Goal: Task Accomplishment & Management: Manage account settings

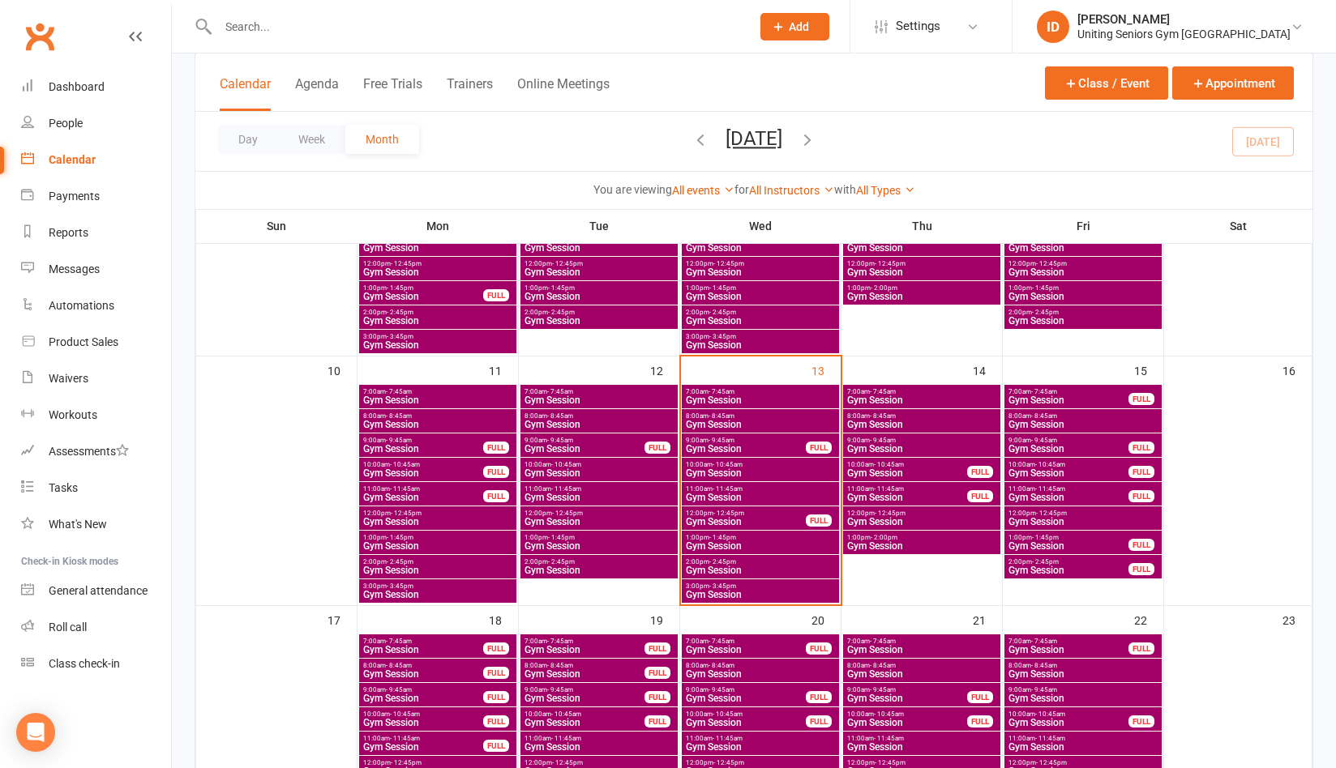
click at [346, 18] on input "text" at bounding box center [476, 26] width 526 height 23
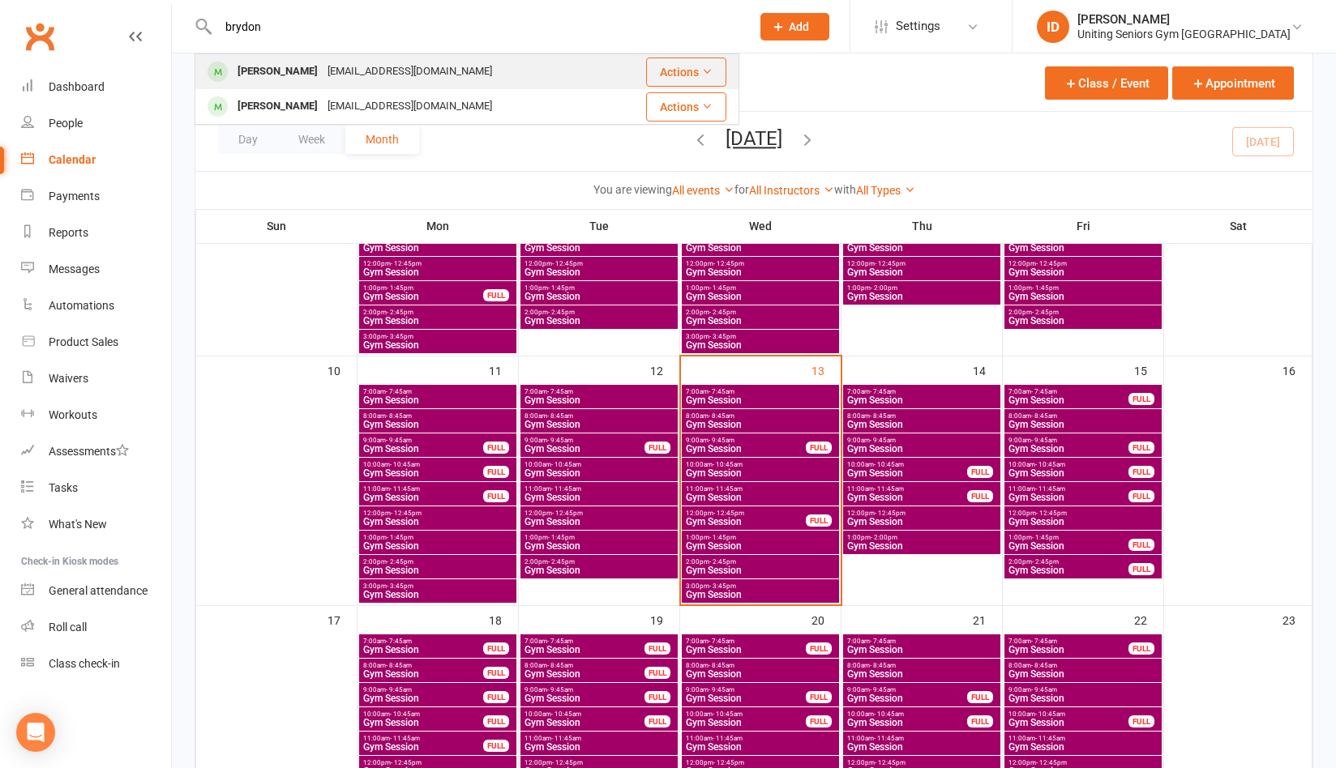
type input "brydon"
click at [296, 55] on div "[PERSON_NAME] [EMAIL_ADDRESS][DOMAIN_NAME]" at bounding box center [404, 71] width 416 height 33
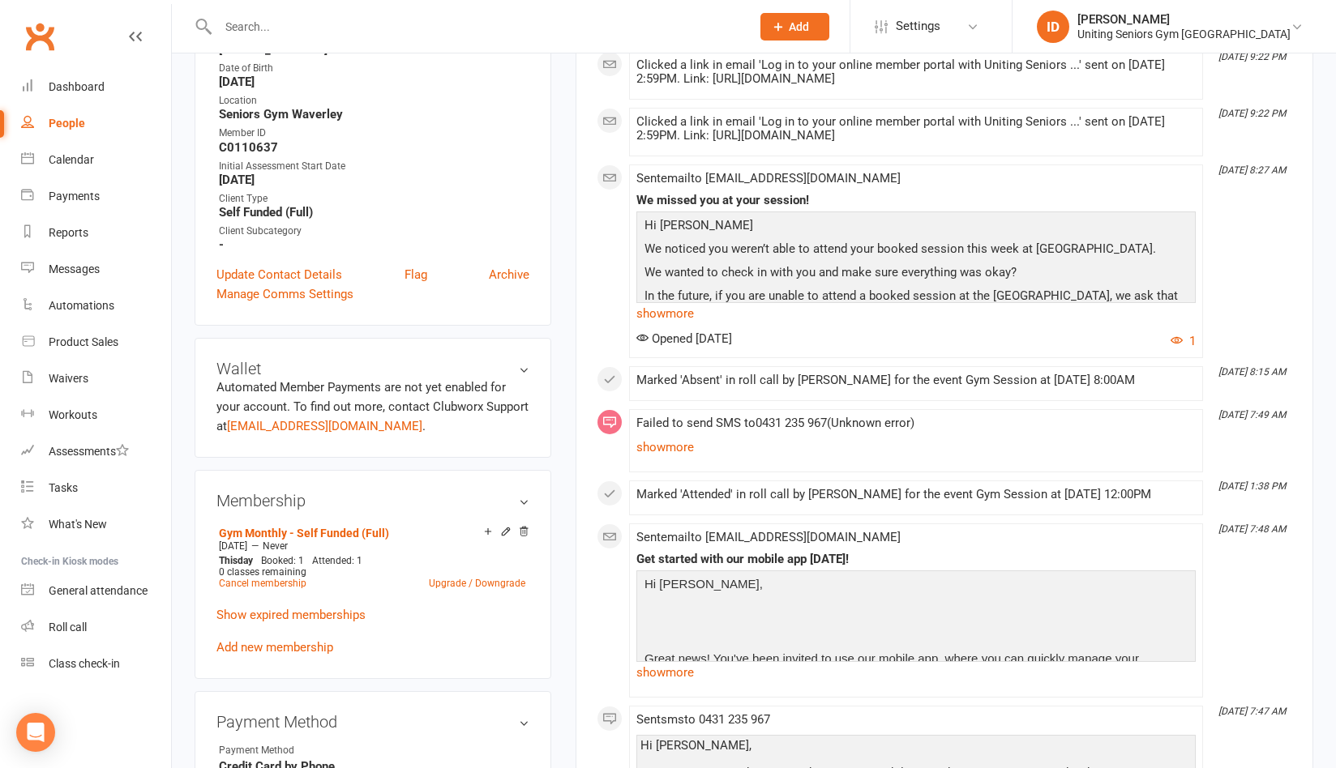
scroll to position [486, 0]
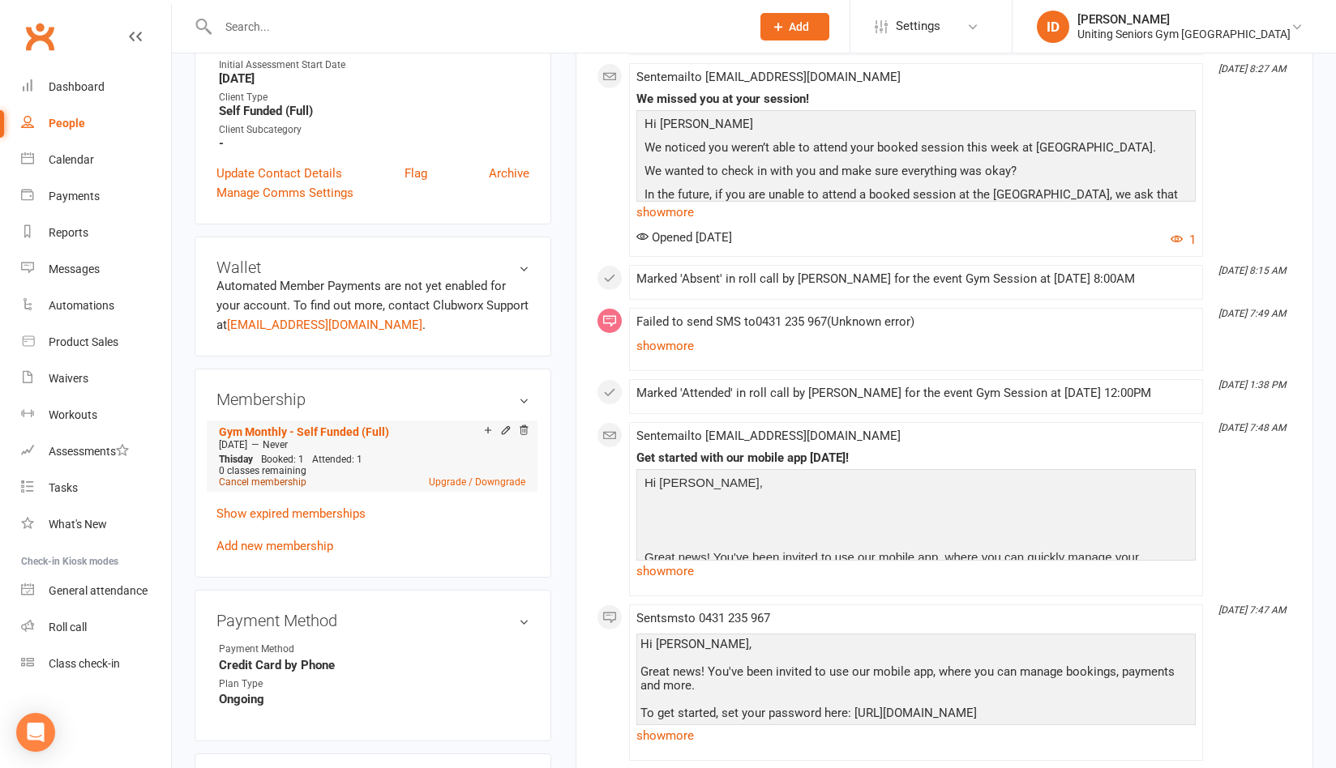
click at [271, 481] on link "Cancel membership" at bounding box center [263, 482] width 88 height 11
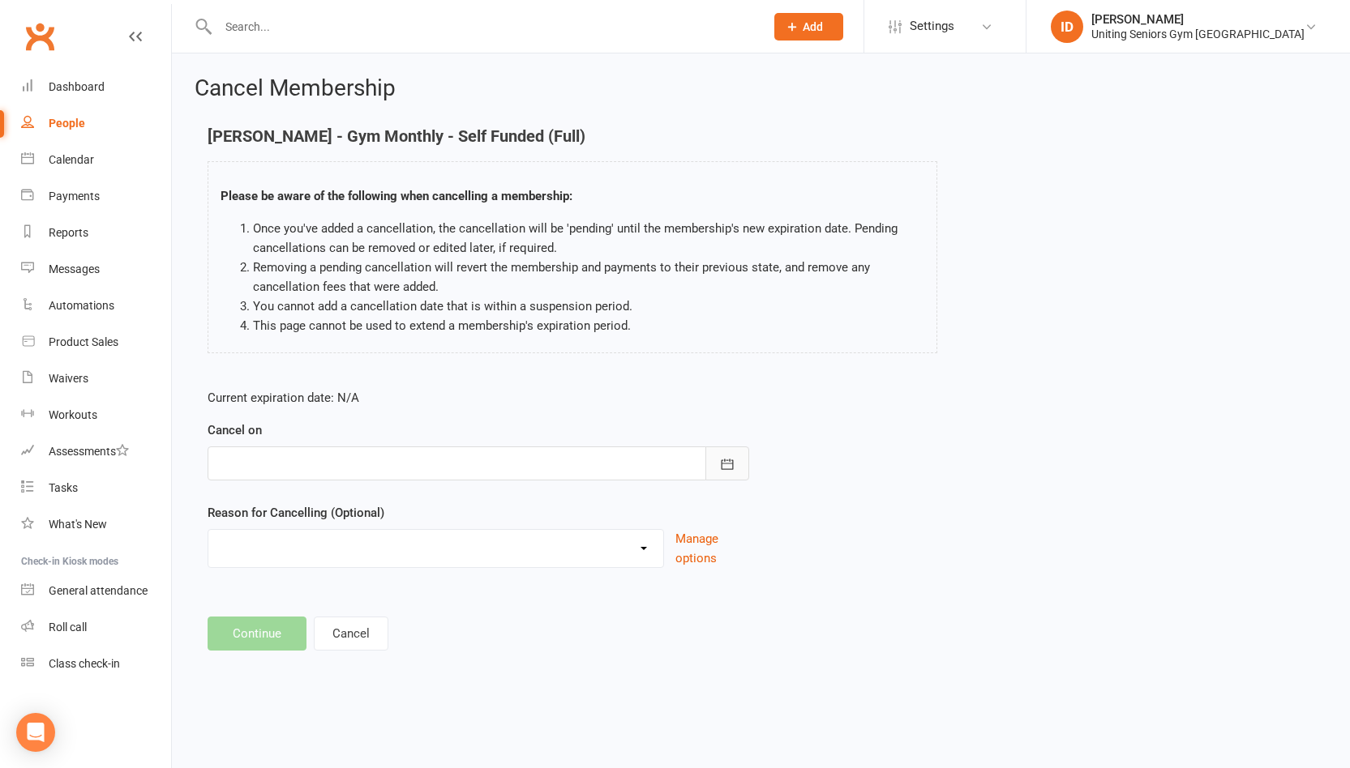
click at [730, 469] on icon "button" at bounding box center [727, 464] width 16 height 16
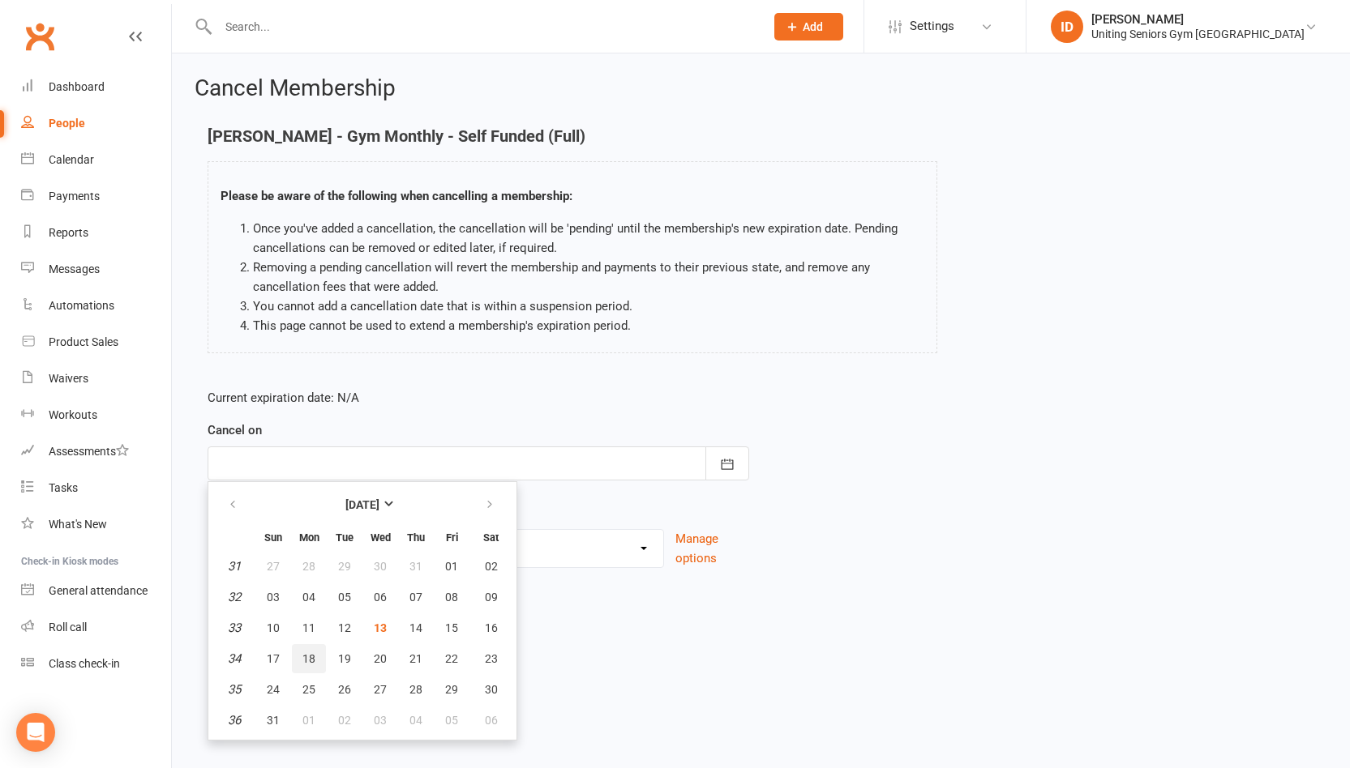
click at [304, 659] on span "18" at bounding box center [308, 659] width 13 height 13
type input "[DATE]"
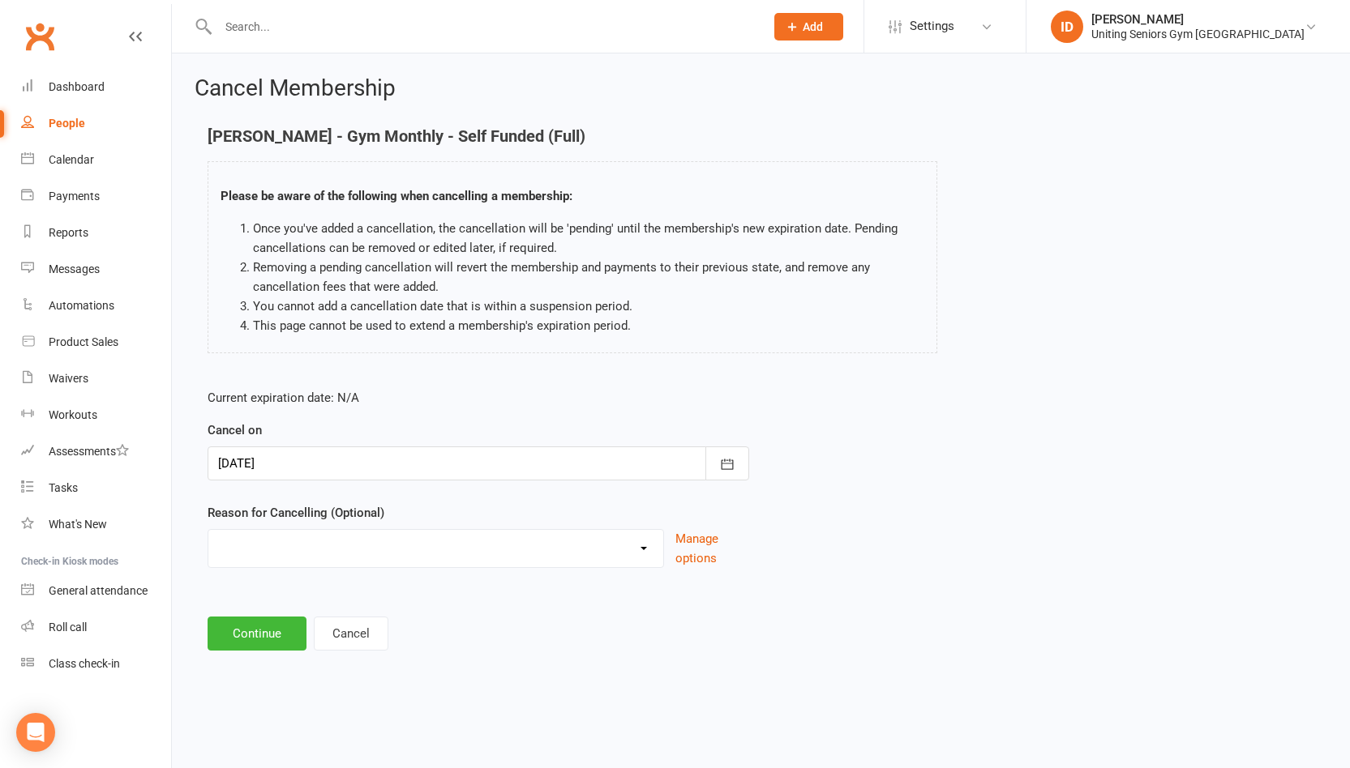
click at [362, 554] on select "Health reasons Holiday Injury Other Other reason" at bounding box center [435, 546] width 455 height 32
select select "1"
click at [208, 530] on select "Health reasons Holiday Injury Other Other reason" at bounding box center [435, 546] width 455 height 32
click at [263, 633] on button "Continue" at bounding box center [257, 634] width 99 height 34
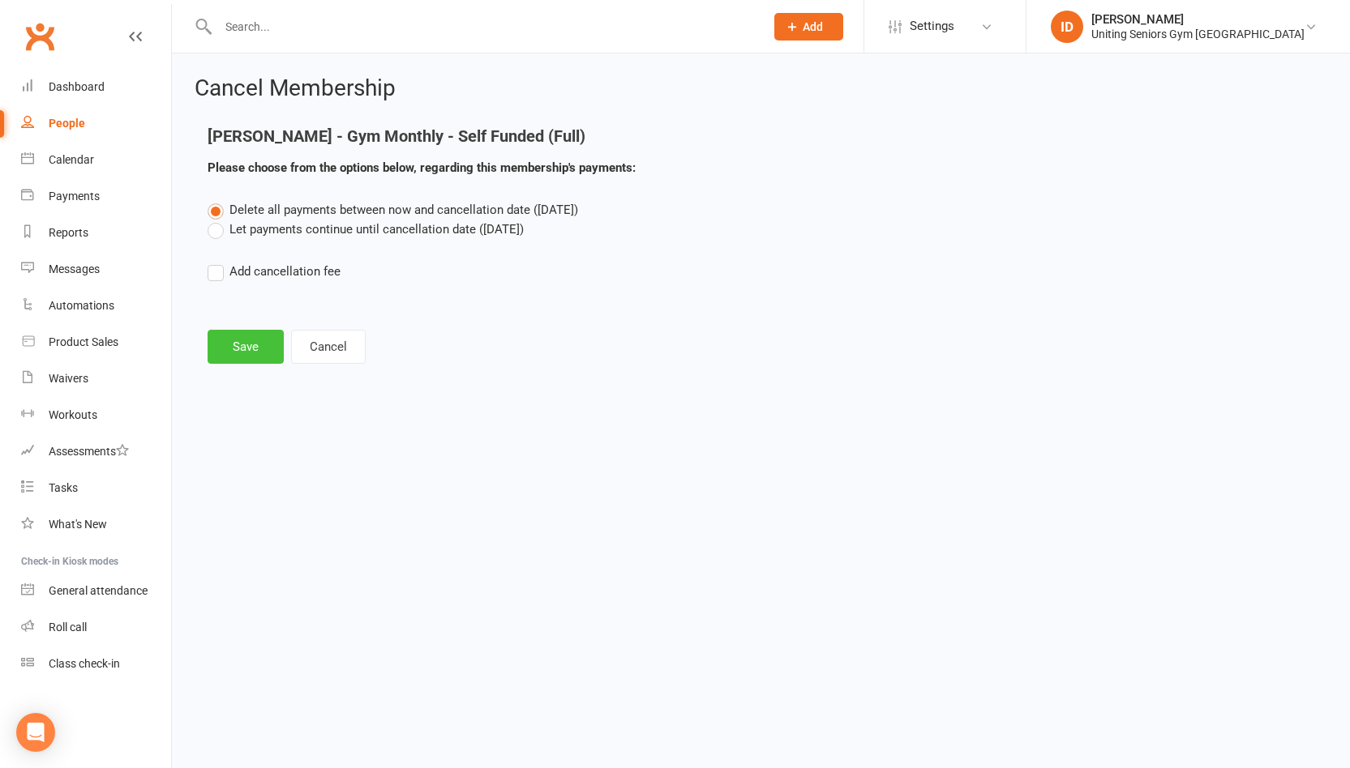
click at [250, 344] on button "Save" at bounding box center [246, 347] width 76 height 34
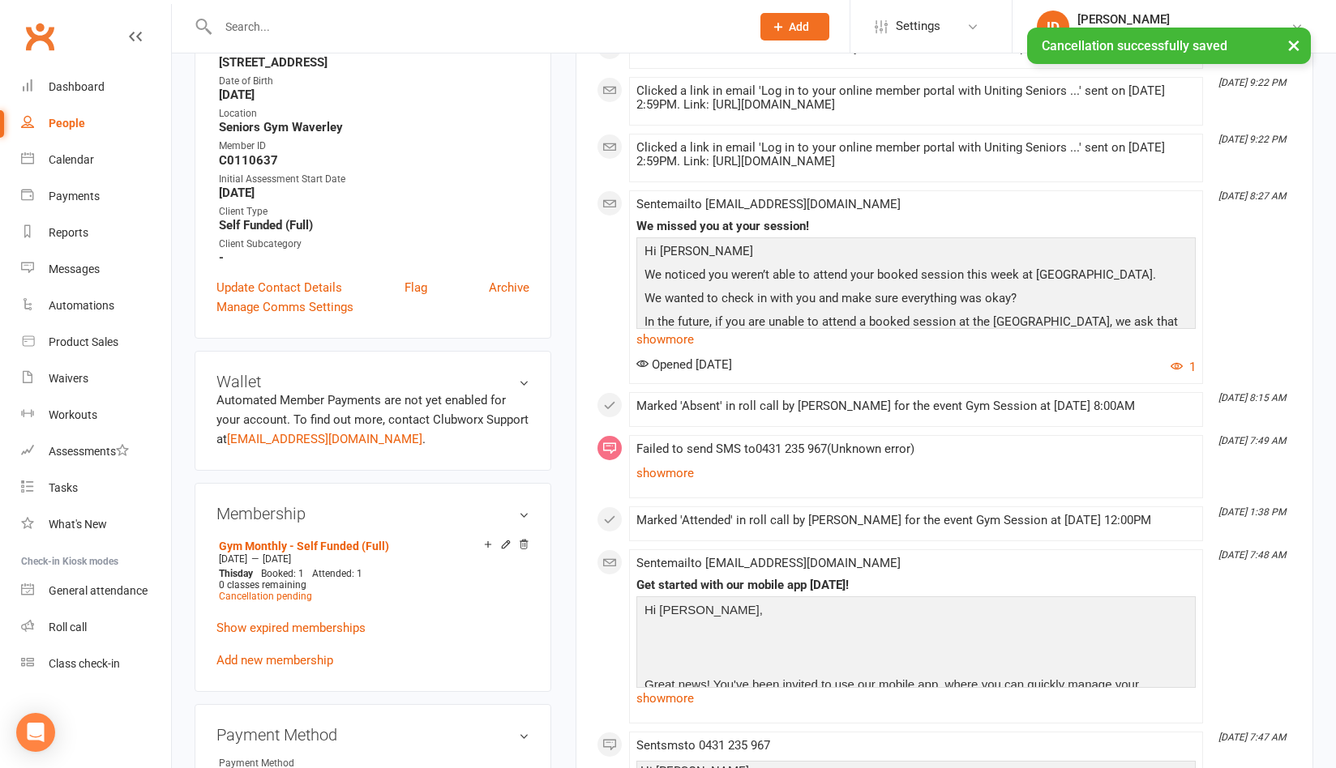
scroll to position [730, 0]
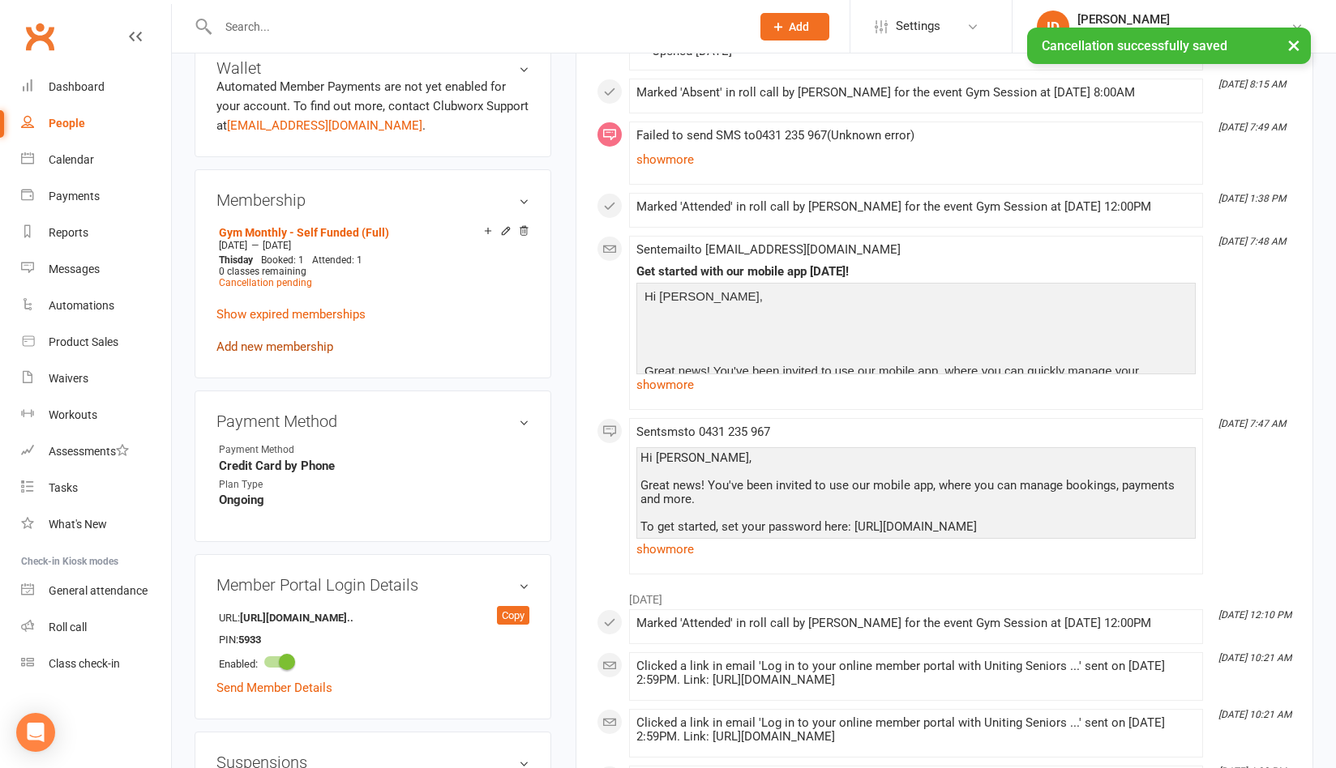
click at [298, 342] on link "Add new membership" at bounding box center [274, 347] width 117 height 15
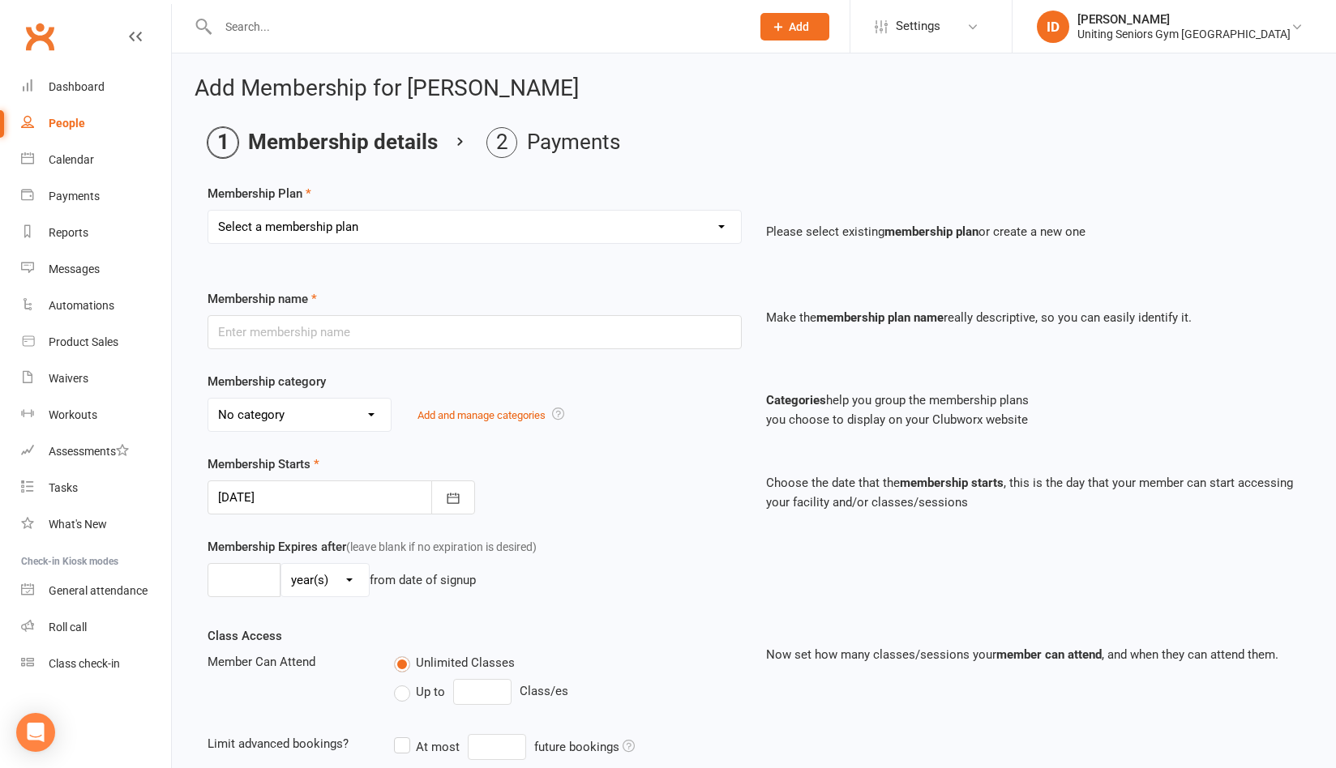
drag, startPoint x: 441, startPoint y: 225, endPoint x: 441, endPoint y: 238, distance: 13.8
click at [441, 225] on select "Select a membership plan Create new Membership Plan Initial Assessment + Set Up…" at bounding box center [474, 227] width 533 height 32
select select "8"
click at [208, 211] on select "Select a membership plan Create new Membership Plan Initial Assessment + Set Up…" at bounding box center [474, 227] width 533 height 32
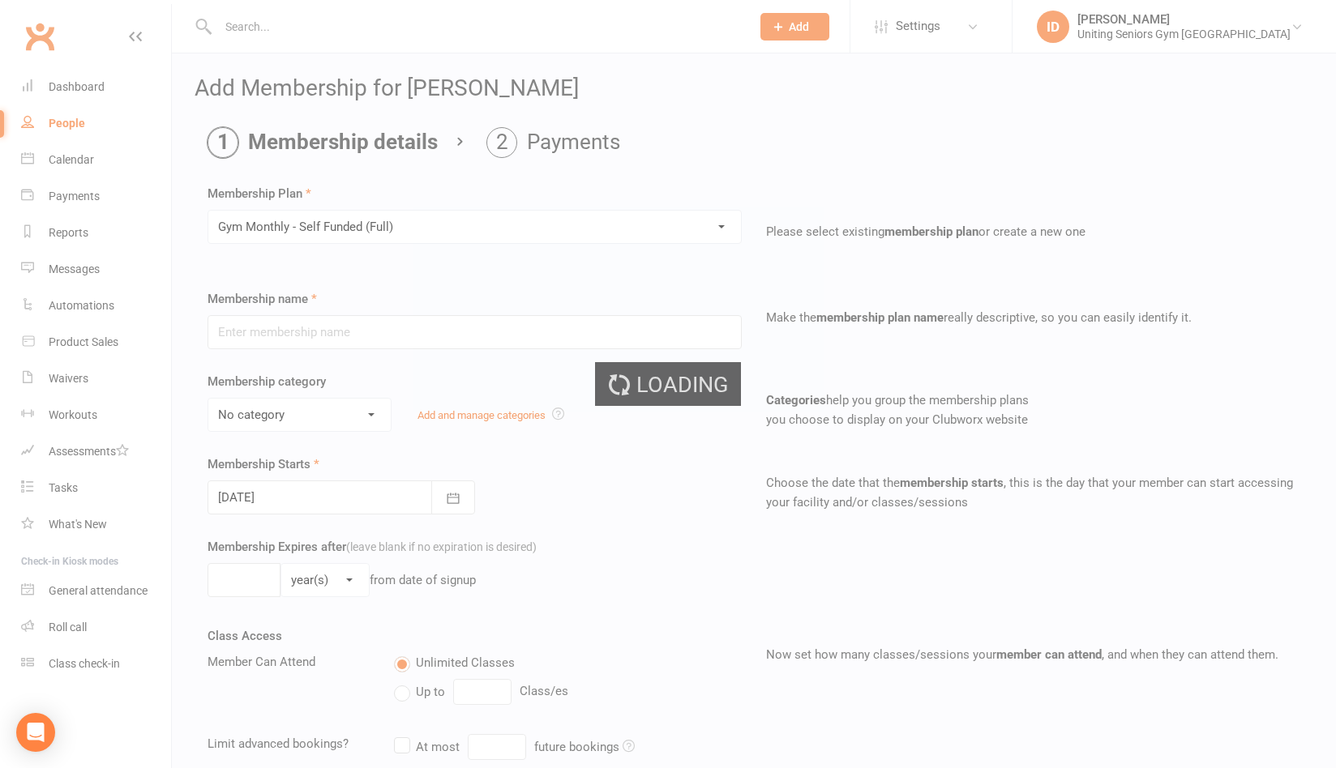
type input "Gym Monthly - Self Funded (Full)"
select select "3"
type input "0"
type input "1"
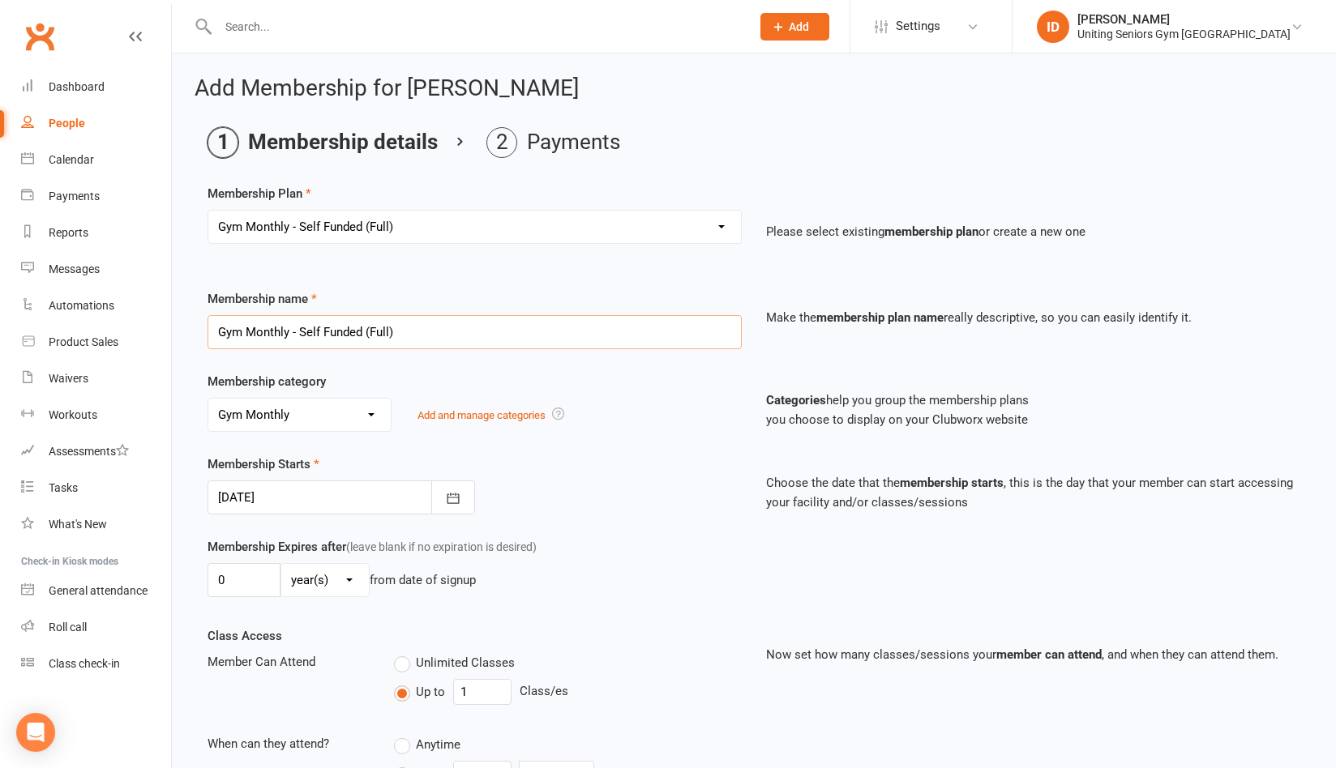
click at [400, 336] on input "Gym Monthly - Self Funded (Full)" at bounding box center [475, 332] width 534 height 34
click at [361, 421] on select "No category 10-visit pass 1:1 session General Gym Monthly Initial Assessment + …" at bounding box center [299, 415] width 182 height 32
click at [578, 380] on div "Categories help you group the membership plans you choose to display on your Cl…" at bounding box center [694, 413] width 245 height 67
click at [454, 498] on icon "button" at bounding box center [453, 498] width 12 height 11
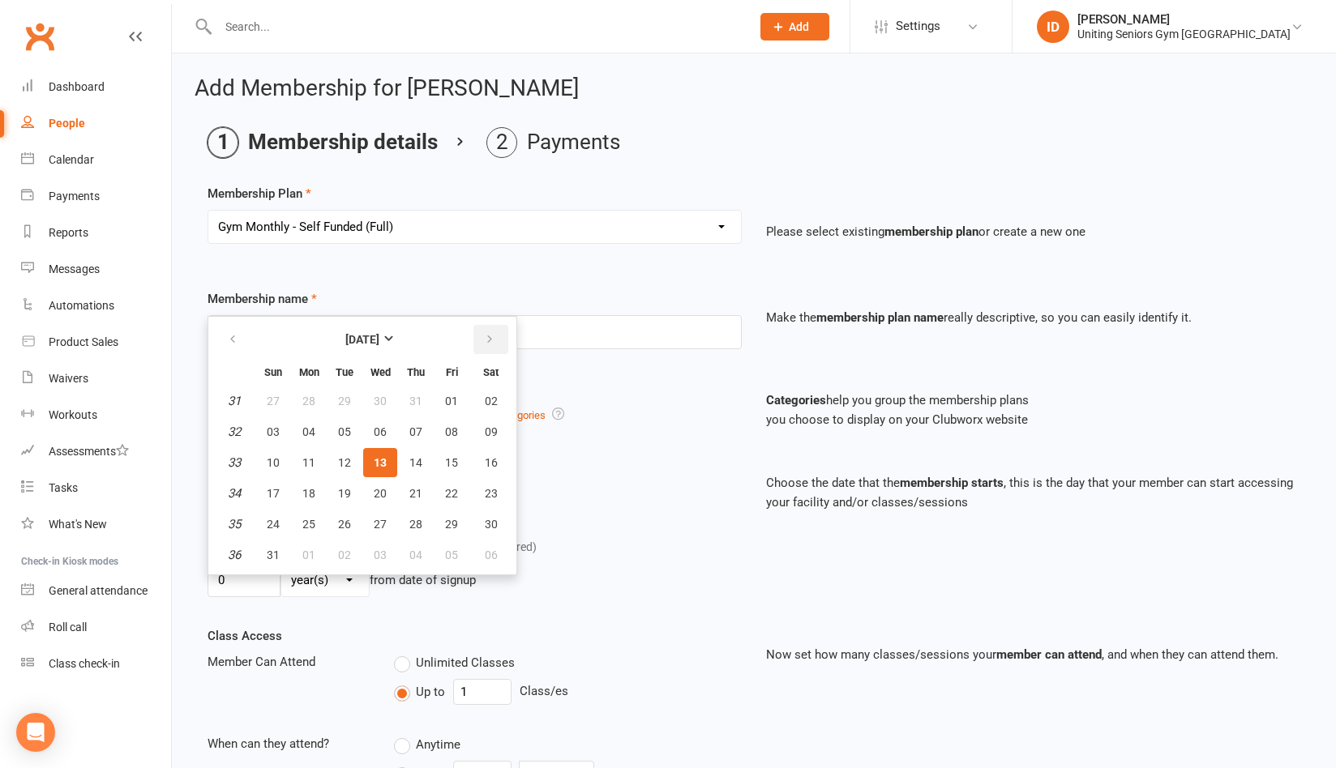
click at [481, 342] on button "button" at bounding box center [490, 339] width 35 height 29
click at [235, 343] on icon "button" at bounding box center [232, 339] width 11 height 13
click at [285, 493] on button "19" at bounding box center [273, 493] width 34 height 29
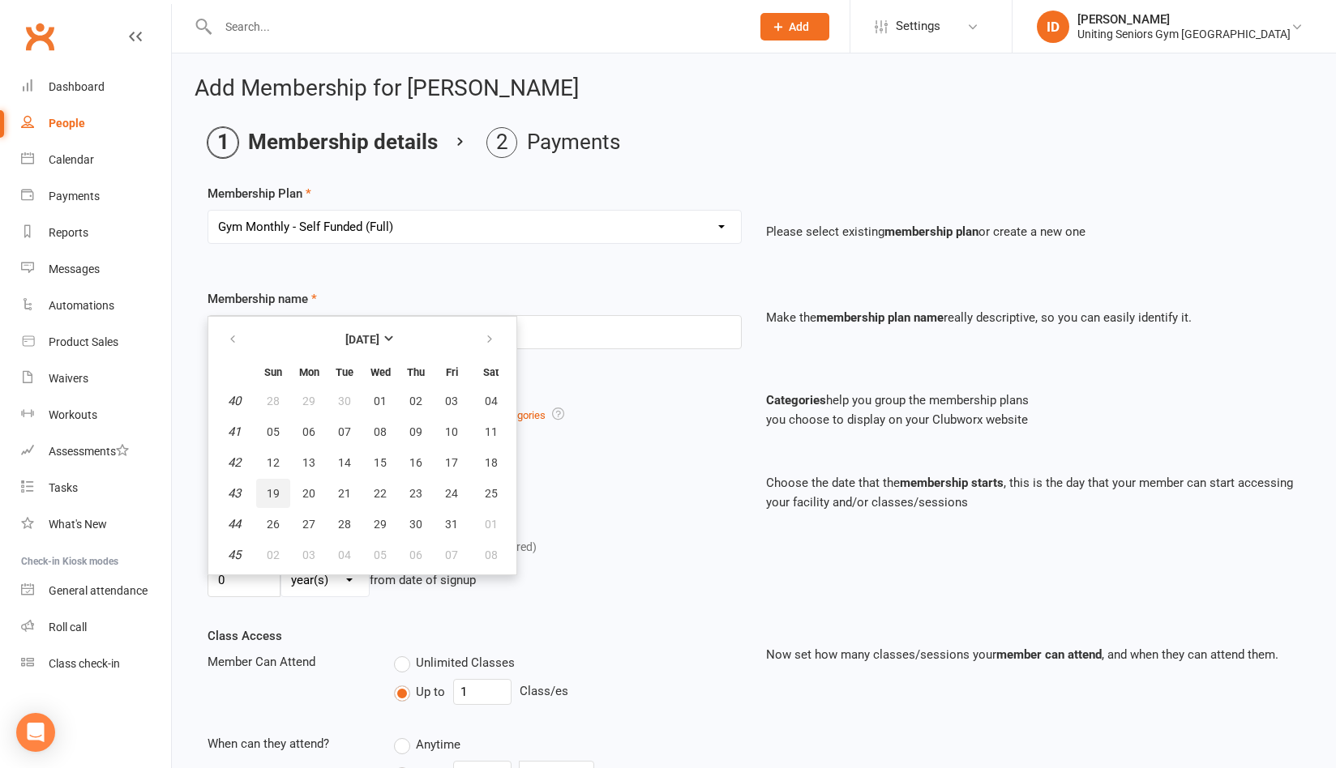
type input "[DATE]"
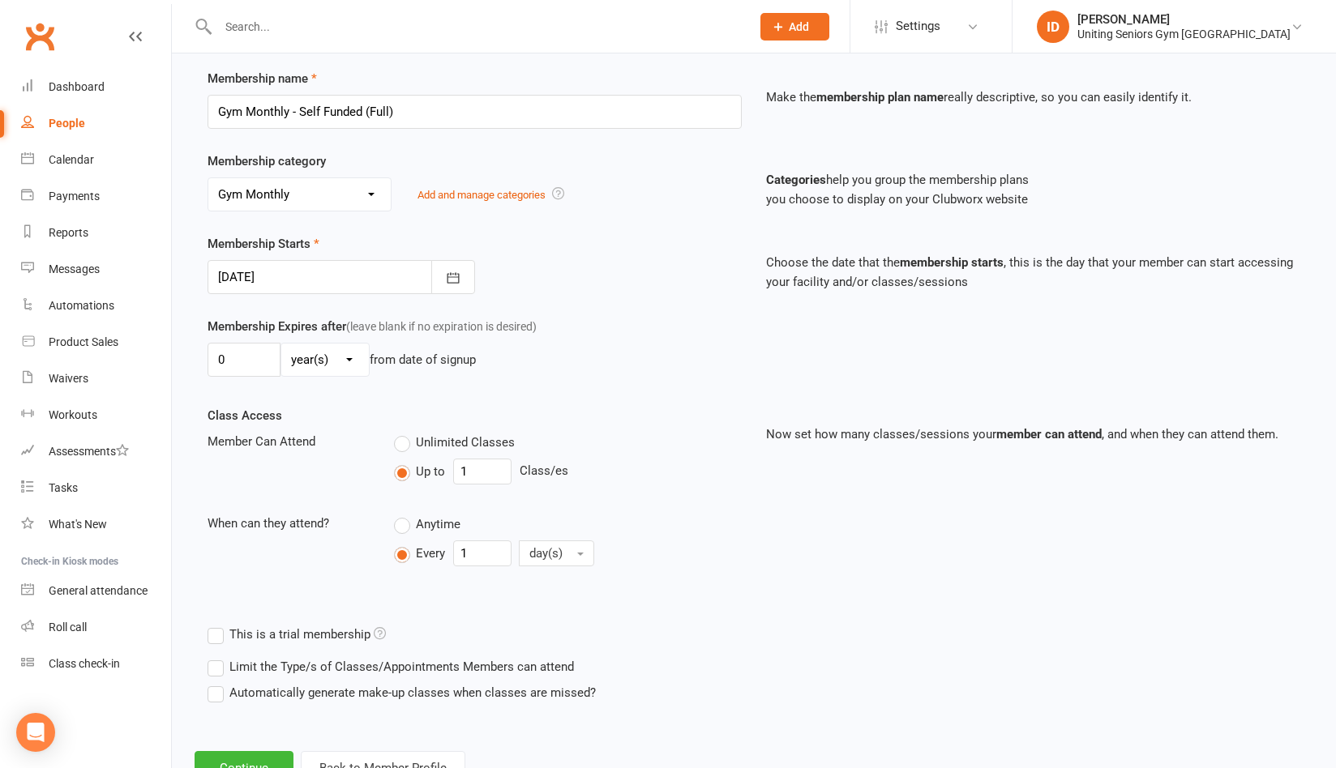
scroll to position [284, 0]
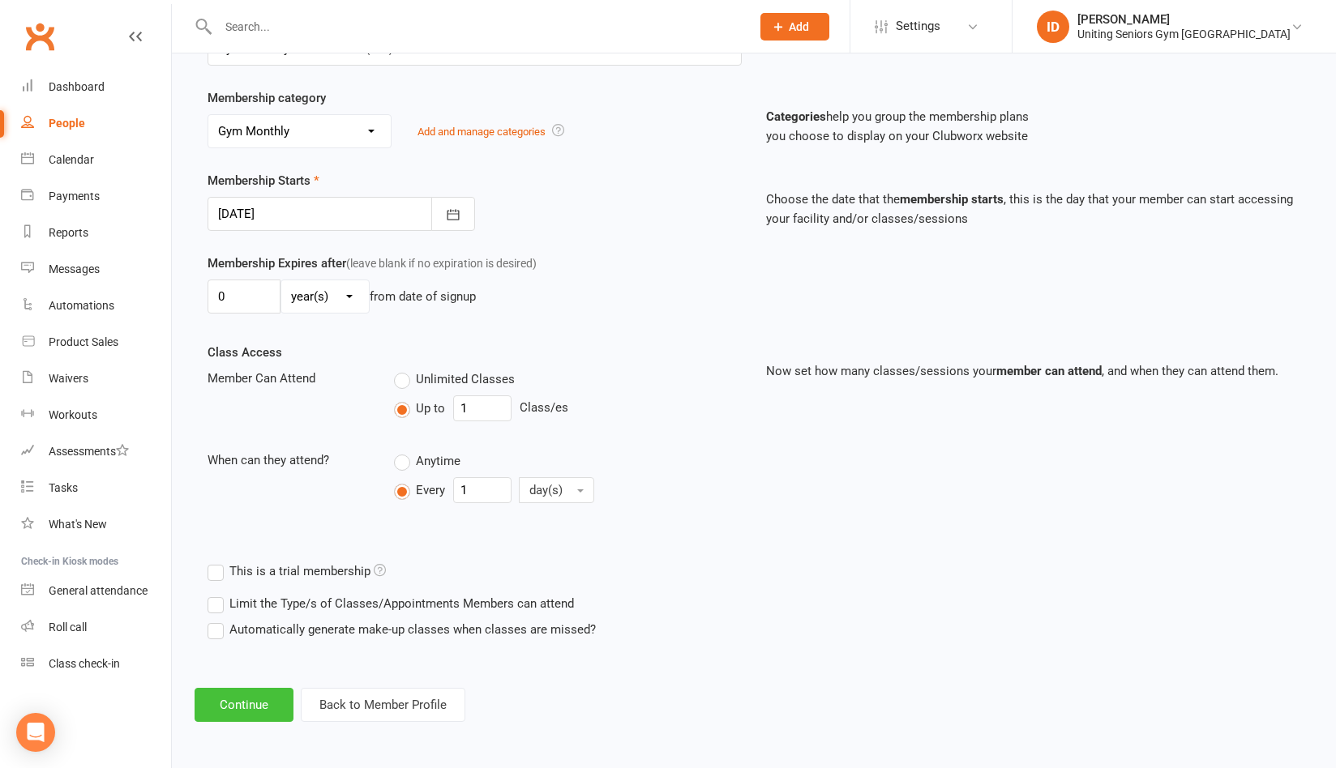
click at [239, 689] on button "Continue" at bounding box center [244, 705] width 99 height 34
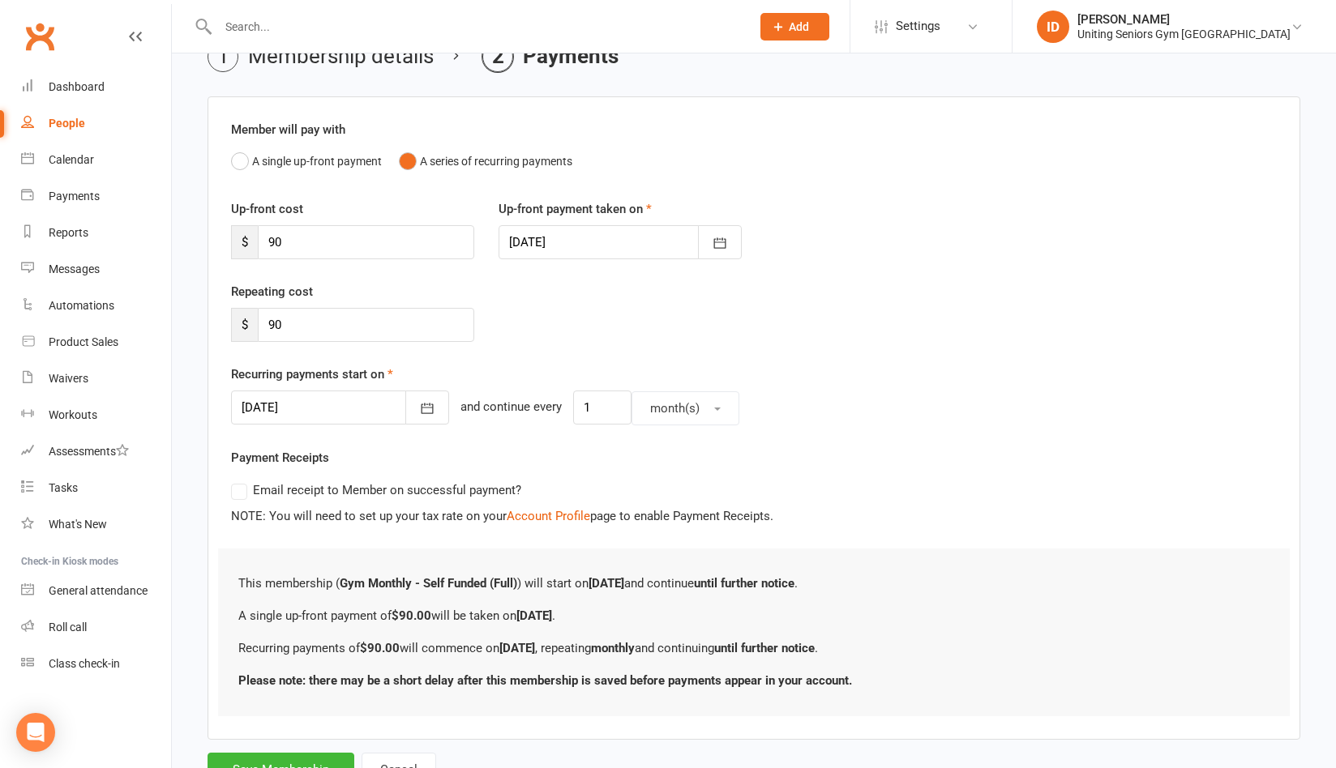
scroll to position [154, 0]
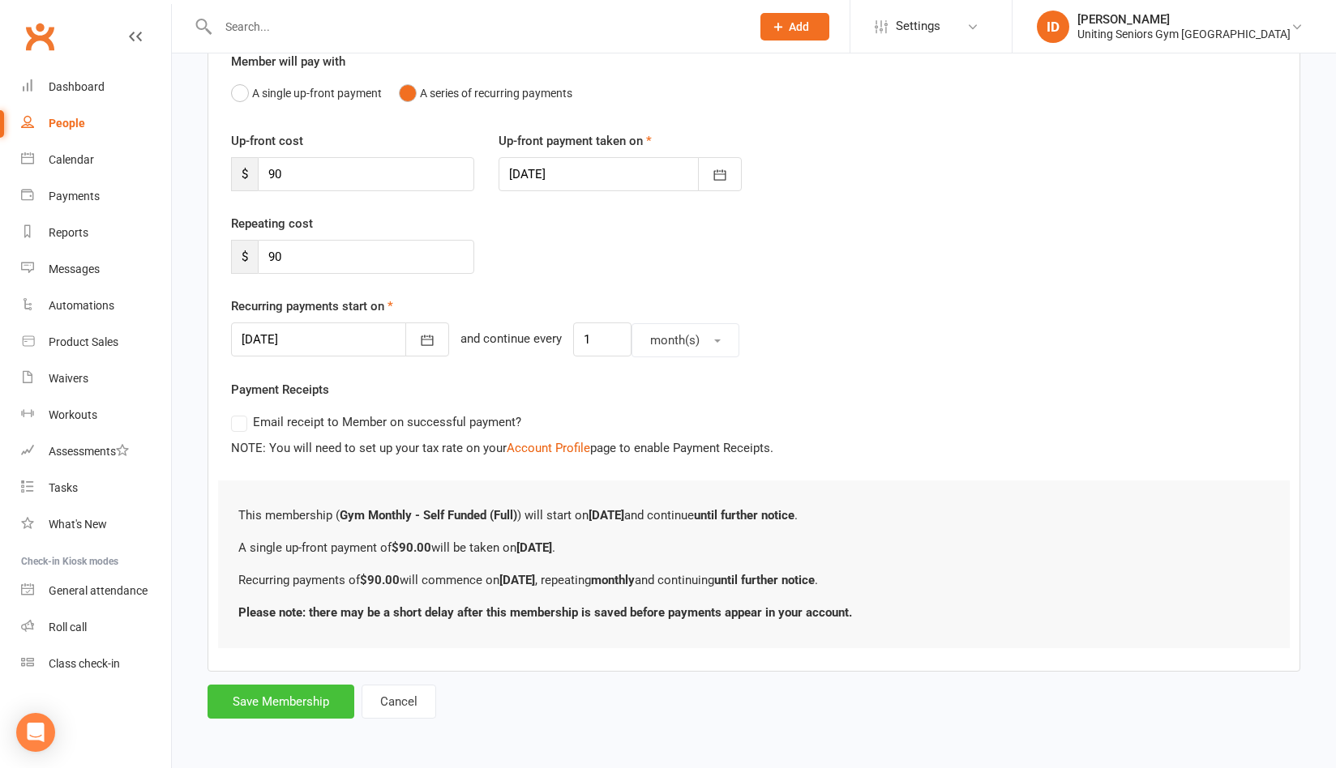
click at [292, 688] on button "Save Membership" at bounding box center [281, 702] width 147 height 34
